Goal: Task Accomplishment & Management: Manage account settings

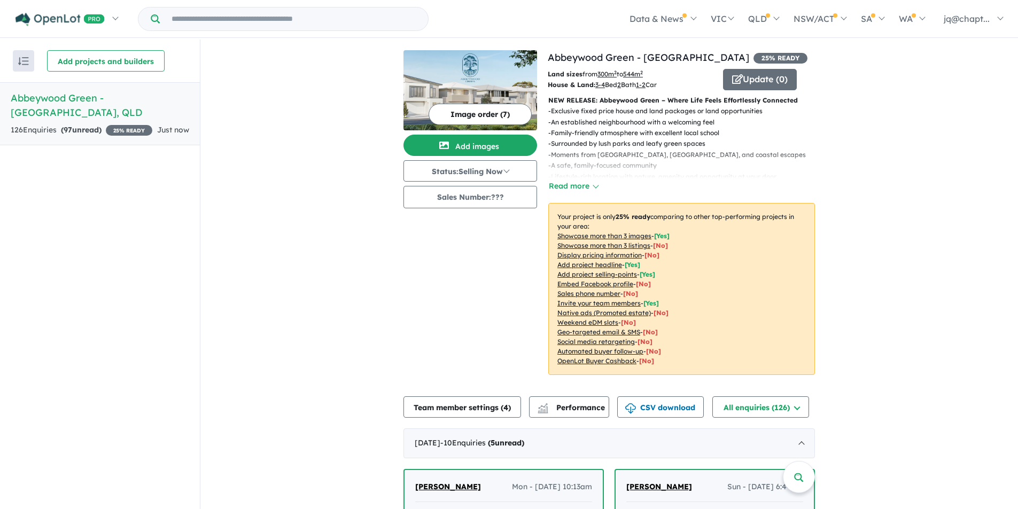
scroll to position [160, 0]
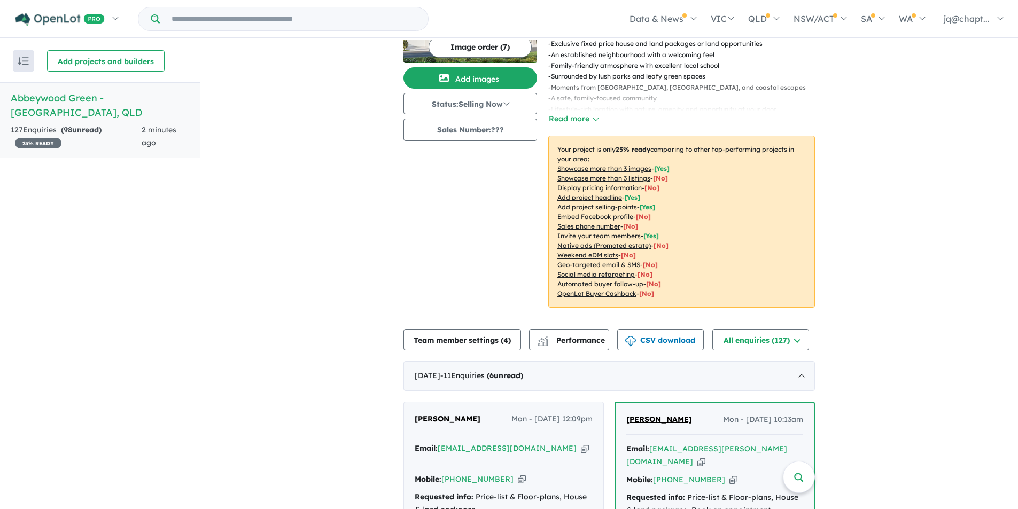
scroll to position [160, 0]
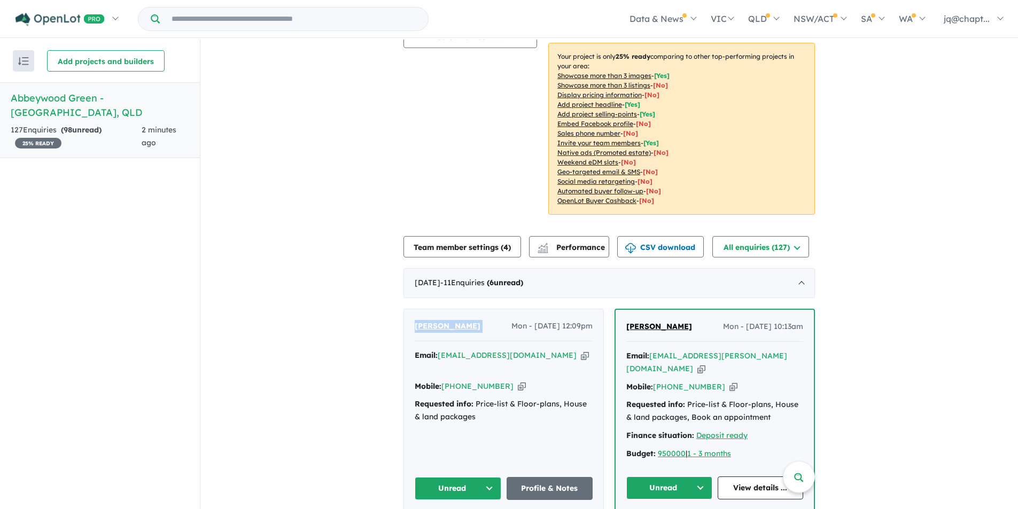
drag, startPoint x: 473, startPoint y: 327, endPoint x: 407, endPoint y: 330, distance: 66.3
click at [407, 330] on div "[PERSON_NAME] Mon - [DATE] 12:09pm Email: [EMAIL_ADDRESS][DOMAIN_NAME] Copied! …" at bounding box center [503, 409] width 199 height 201
copy span "[PERSON_NAME]"
click at [581, 355] on icon "button" at bounding box center [585, 355] width 8 height 11
copy span "[PERSON_NAME]"
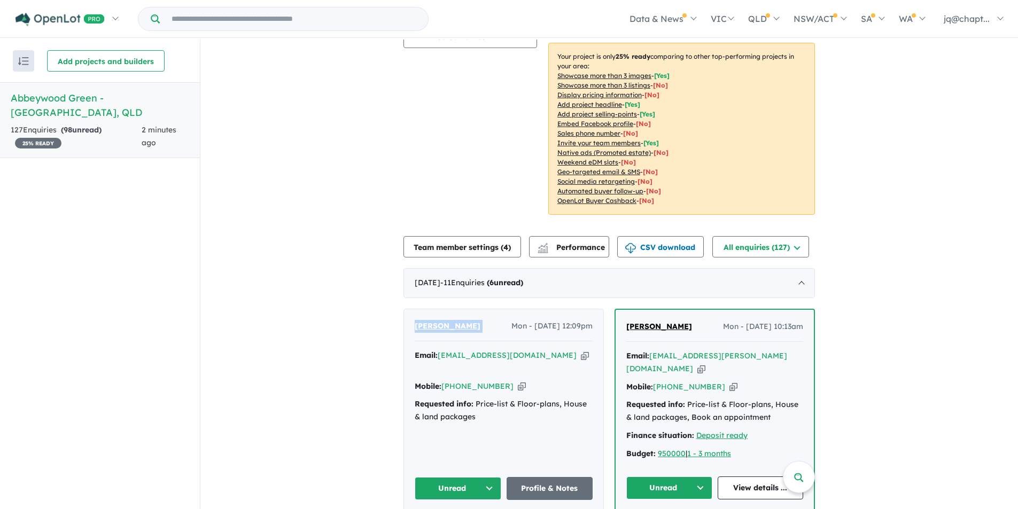
click at [518, 381] on icon "button" at bounding box center [522, 386] width 8 height 11
copy span "[PERSON_NAME]"
